Goal: Find specific fact: Find specific fact

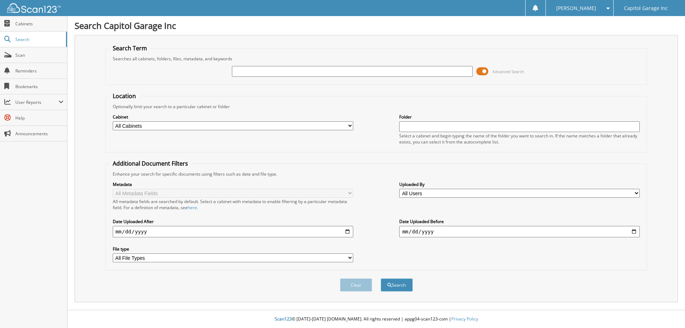
click at [250, 70] on input "text" at bounding box center [352, 71] width 240 height 11
type input "1"
type input "12148t"
click at [381, 278] on button "Search" at bounding box center [397, 284] width 32 height 13
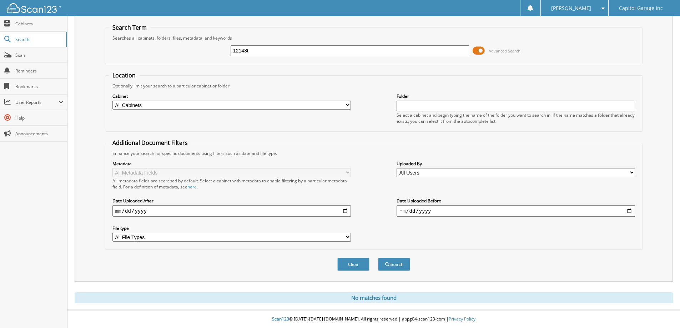
drag, startPoint x: 261, startPoint y: 51, endPoint x: 194, endPoint y: 52, distance: 67.8
click at [194, 52] on div "12148t Advanced Search" at bounding box center [373, 50] width 529 height 19
